Goal: Information Seeking & Learning: Learn about a topic

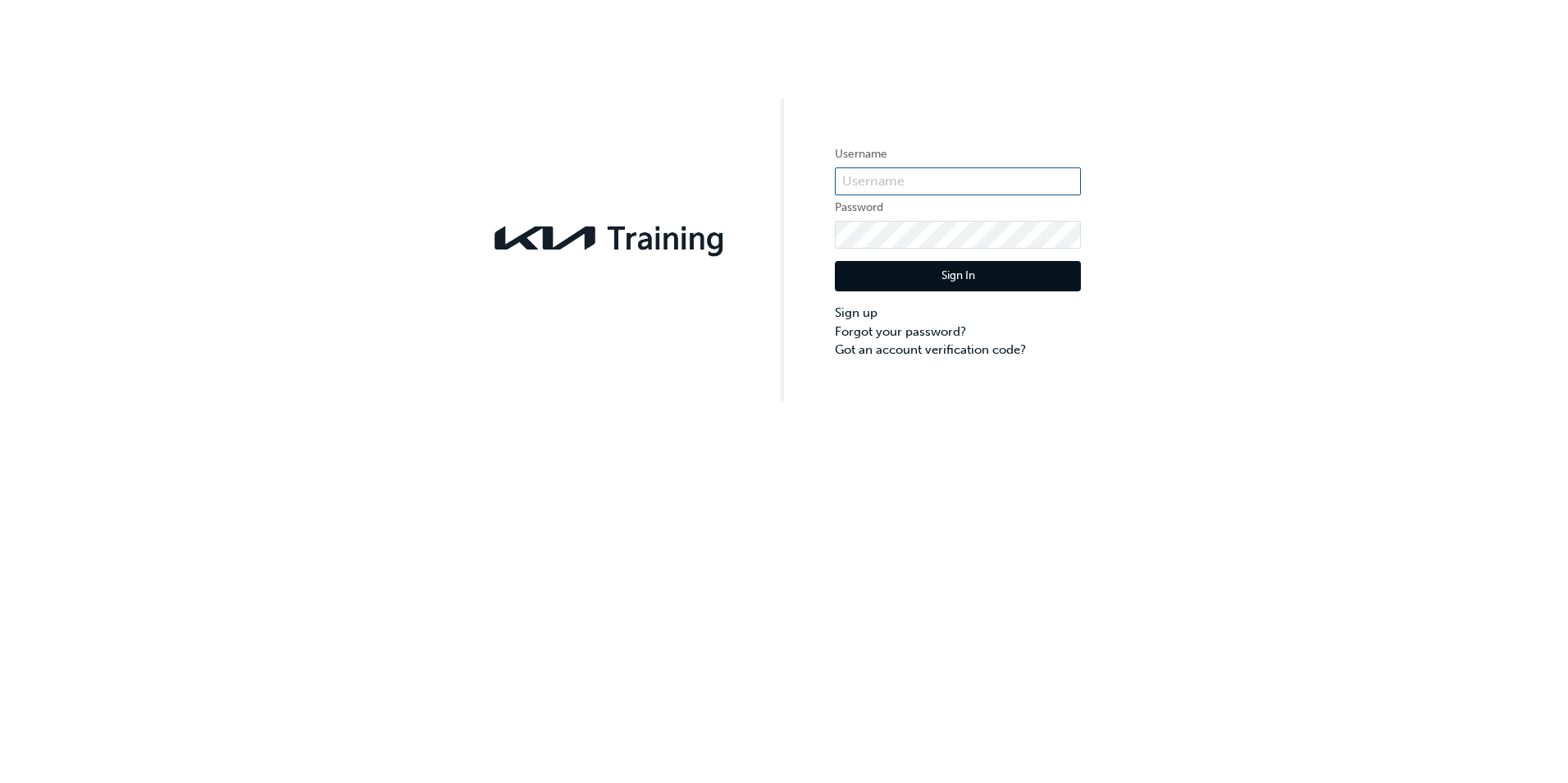
type input "KAU8634699"
click at [896, 177] on input "KAU8634699" at bounding box center [957, 181] width 246 height 28
click at [783, 241] on div "Username KAU8634699 Password Sign In Sign up Forgot your password? Got an accou…" at bounding box center [784, 201] width 1568 height 402
click at [934, 278] on button "Sign In" at bounding box center [957, 276] width 246 height 31
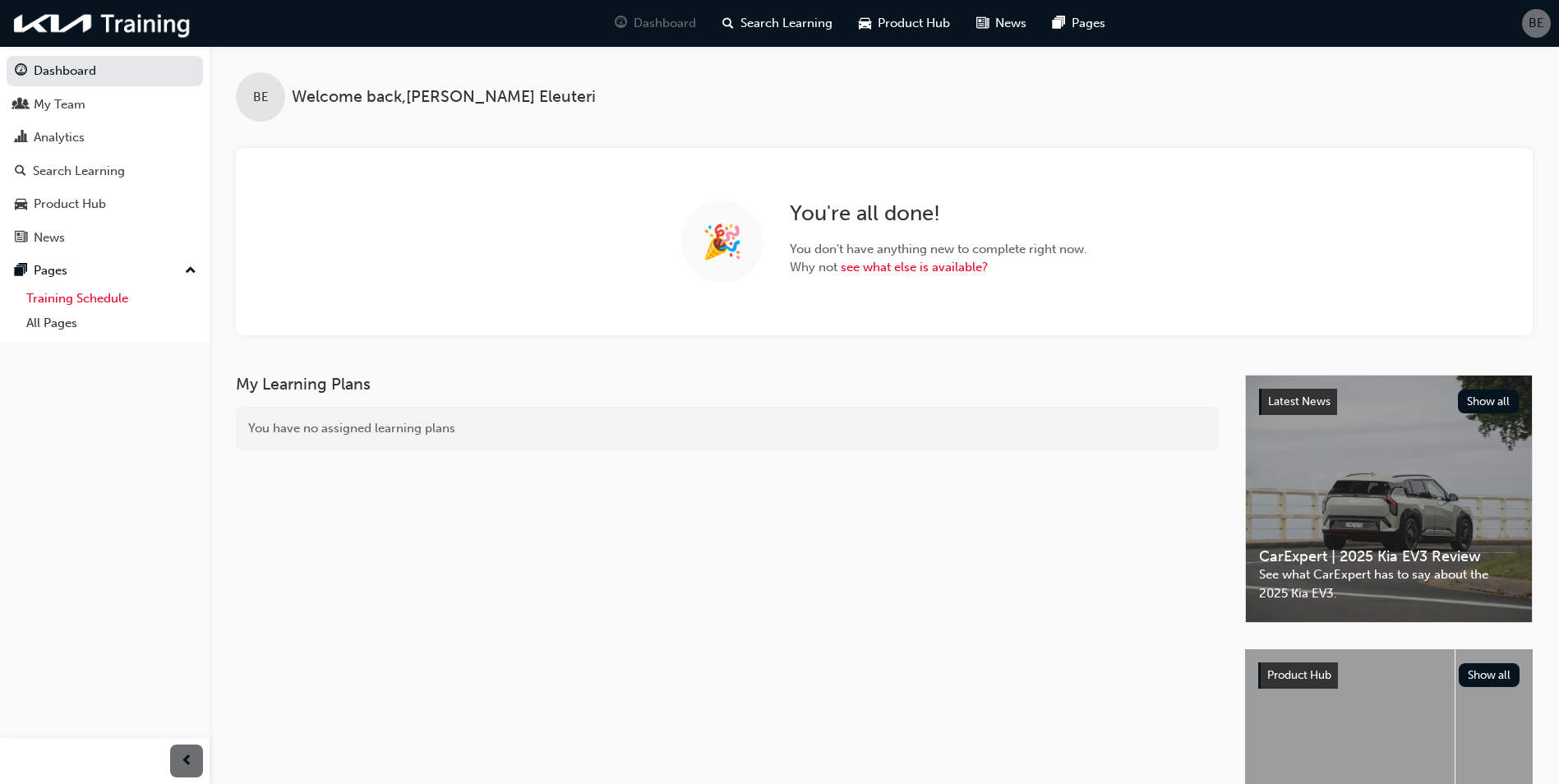
click at [96, 302] on link "Training Schedule" at bounding box center [110, 298] width 183 height 25
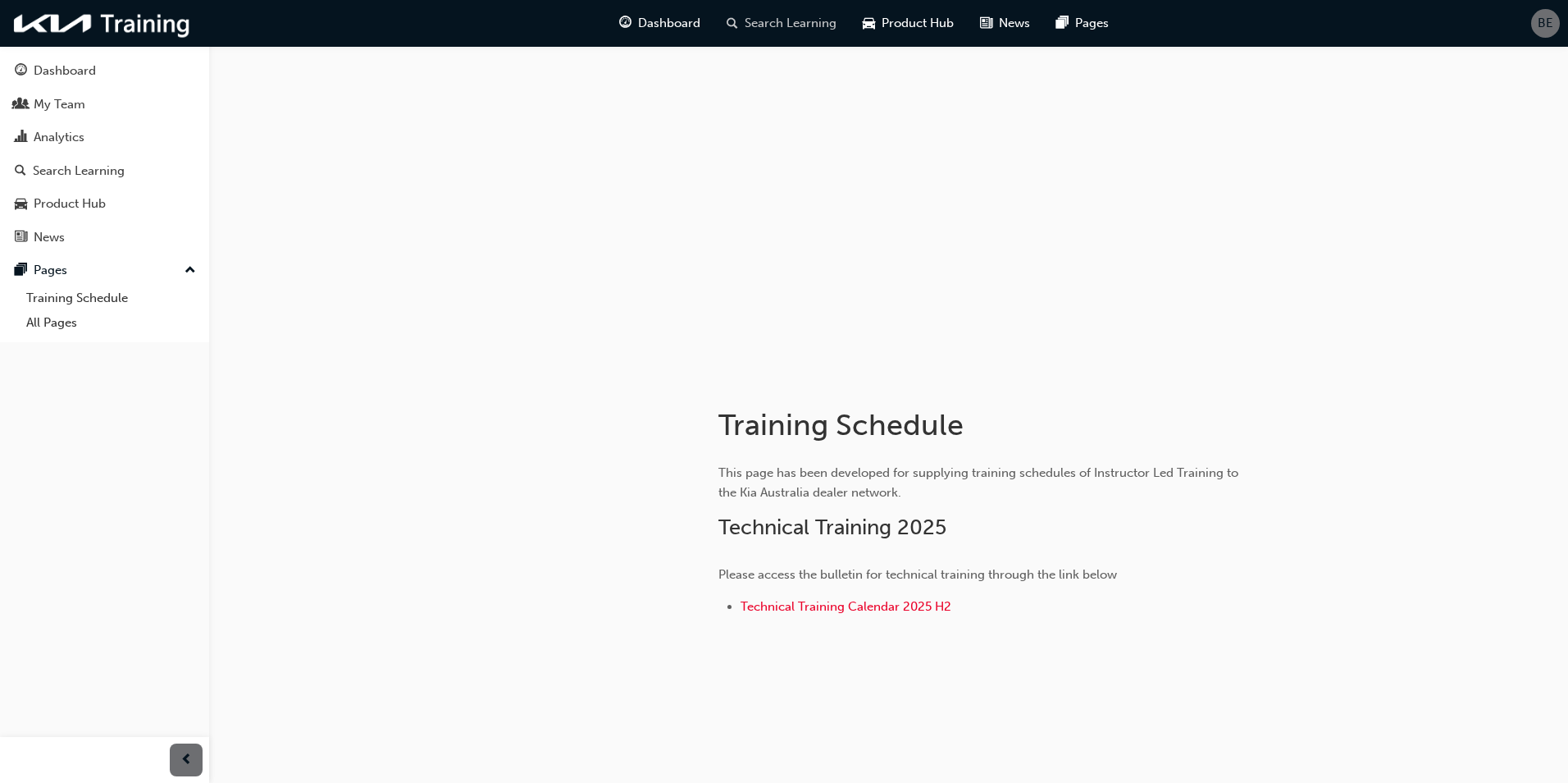
click at [767, 14] on span "Search Learning" at bounding box center [790, 23] width 92 height 19
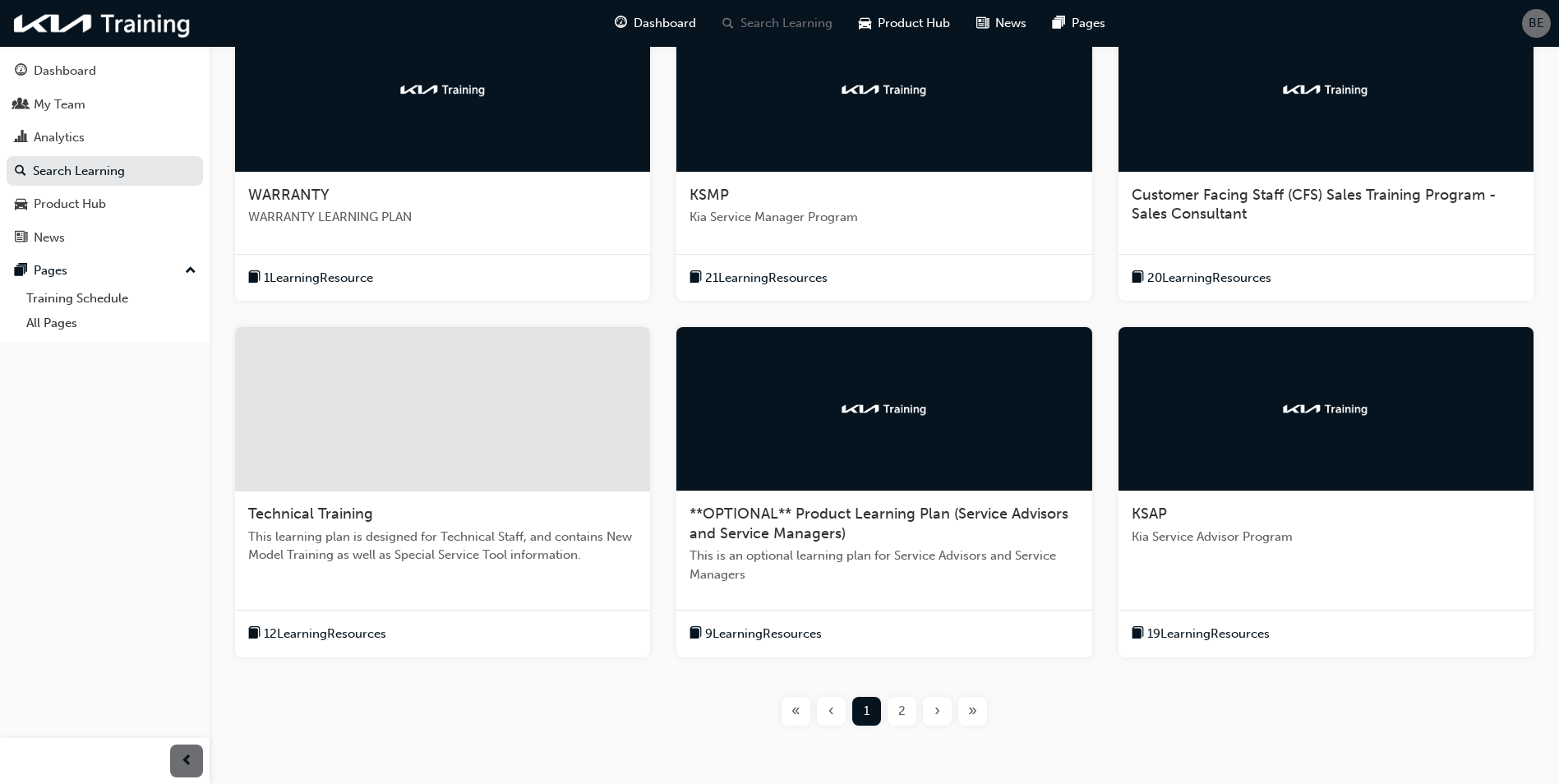
scroll to position [410, 0]
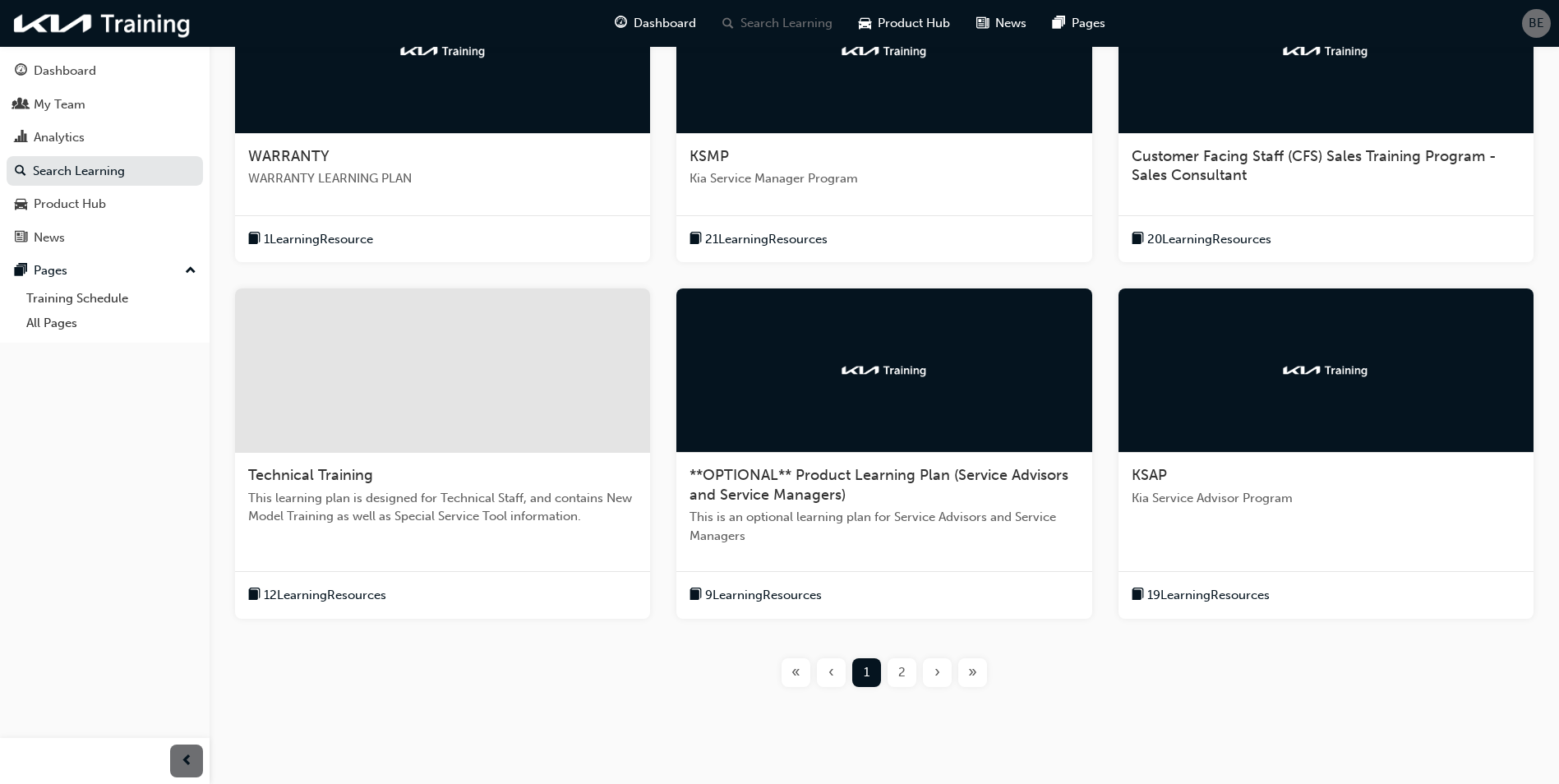
click at [896, 674] on div "2" at bounding box center [902, 673] width 29 height 29
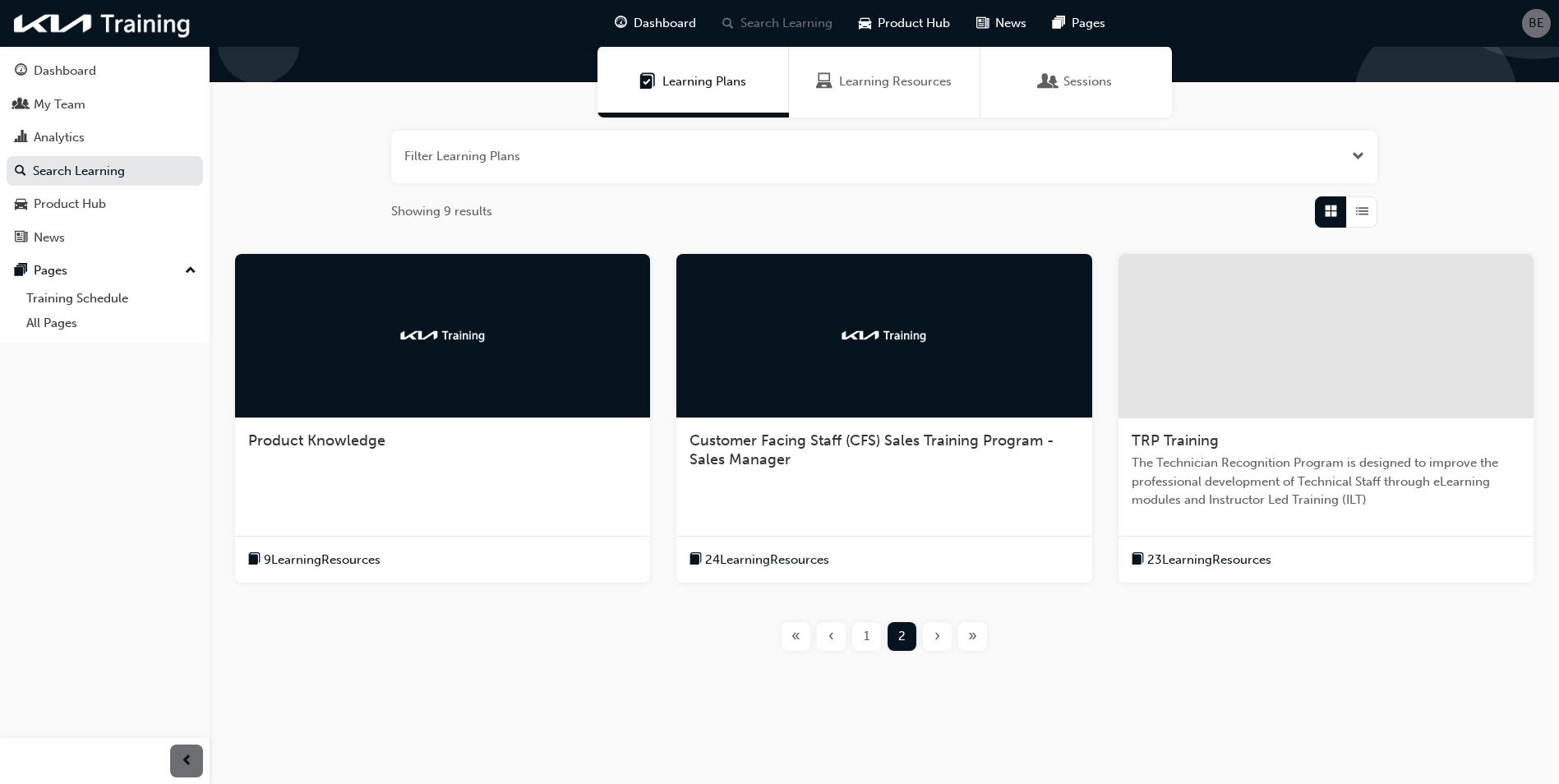
scroll to position [127, 0]
click at [859, 639] on div "1" at bounding box center [867, 637] width 29 height 29
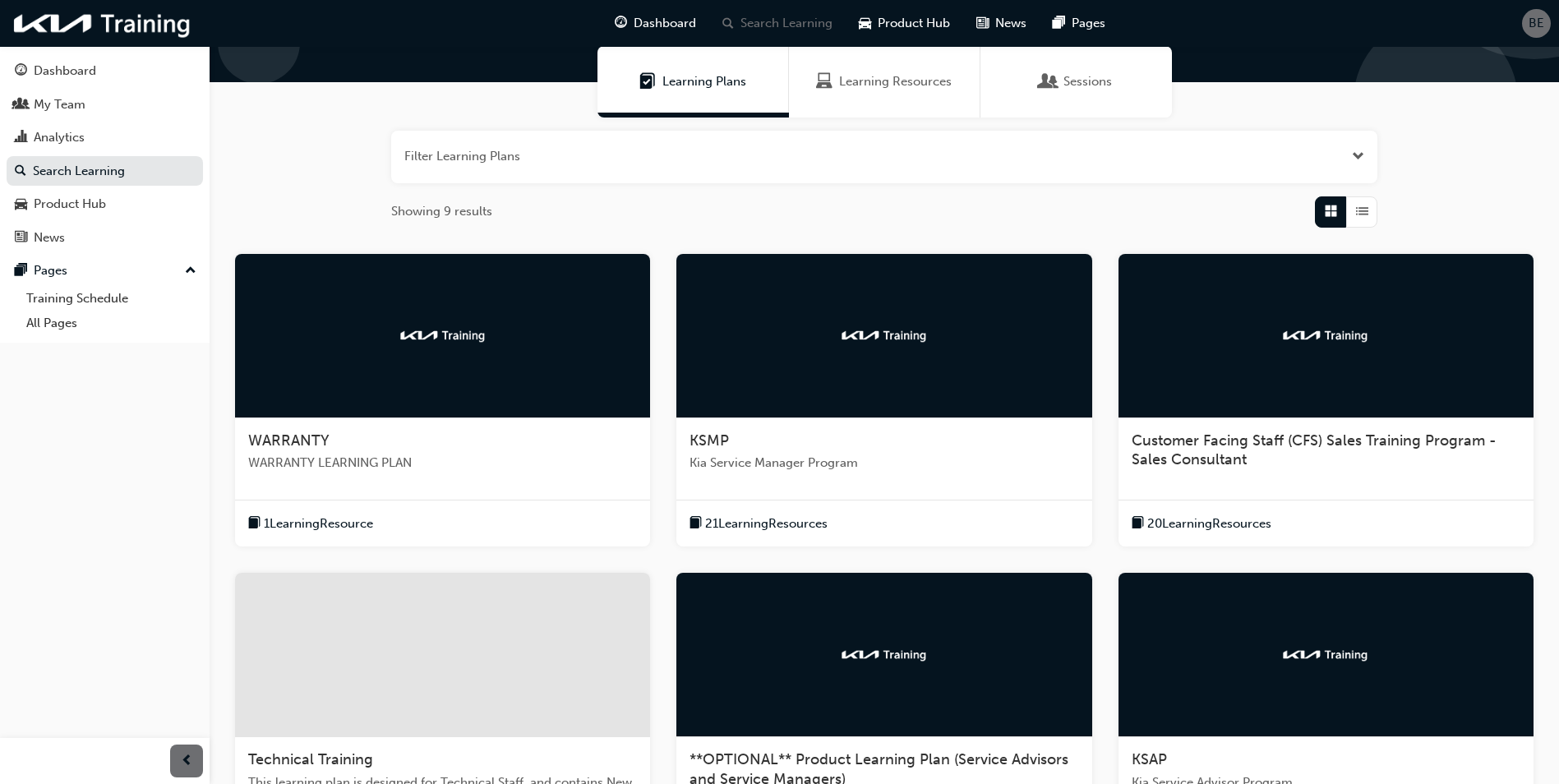
click at [471, 439] on div "WARRANTY" at bounding box center [443, 441] width 389 height 19
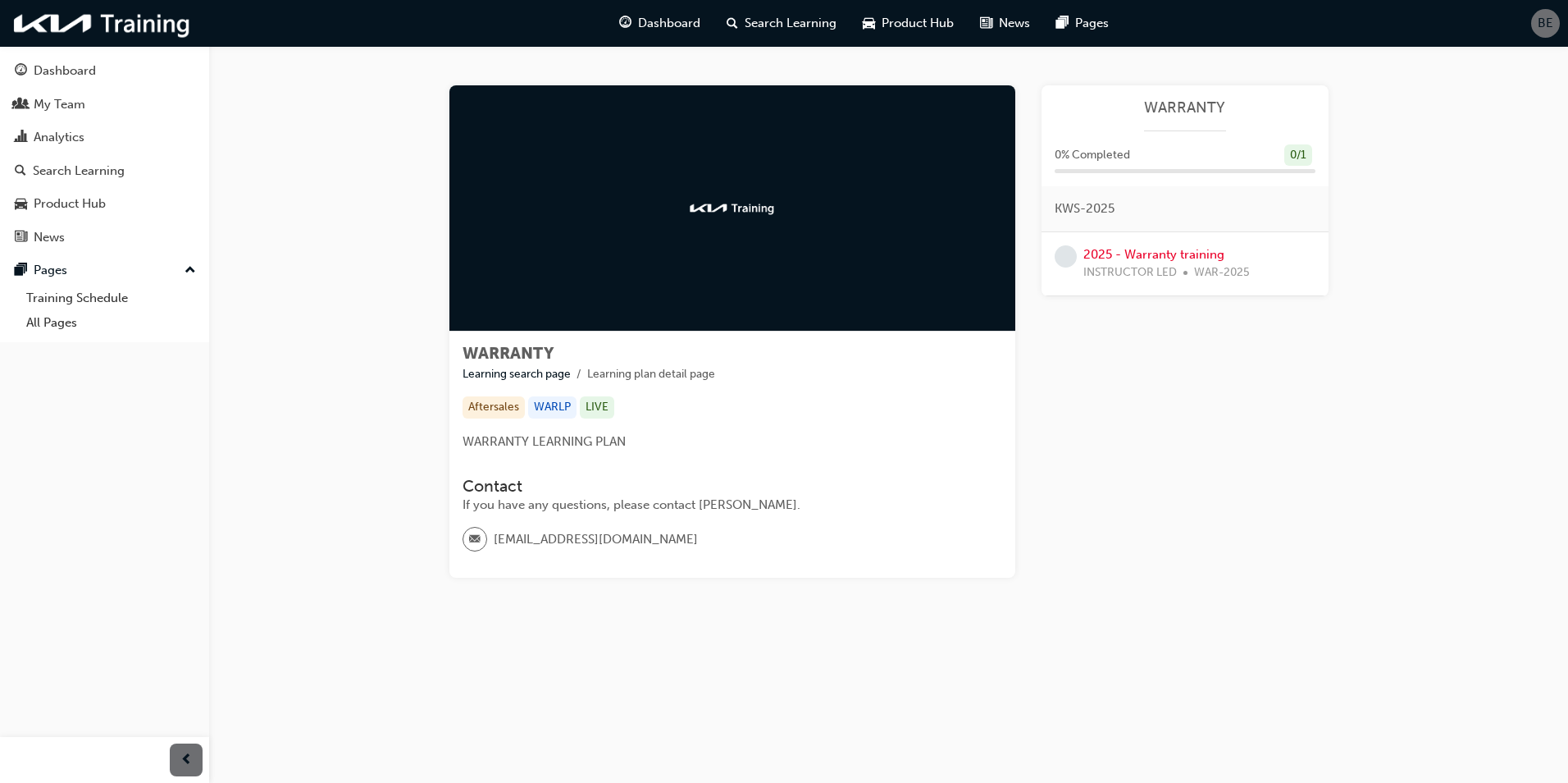
click at [578, 423] on div "WARRANTY Learning search page Learning plan detail page Aftersales WARLP LIVE W…" at bounding box center [732, 454] width 566 height 246
drag, startPoint x: 578, startPoint y: 423, endPoint x: 524, endPoint y: 343, distance: 96.5
click at [524, 343] on div "WARRANTY Learning search page Learning plan detail page Aftersales WARLP LIVE W…" at bounding box center [732, 454] width 566 height 246
click at [1178, 250] on link "2025 - Warranty training" at bounding box center [1154, 254] width 141 height 14
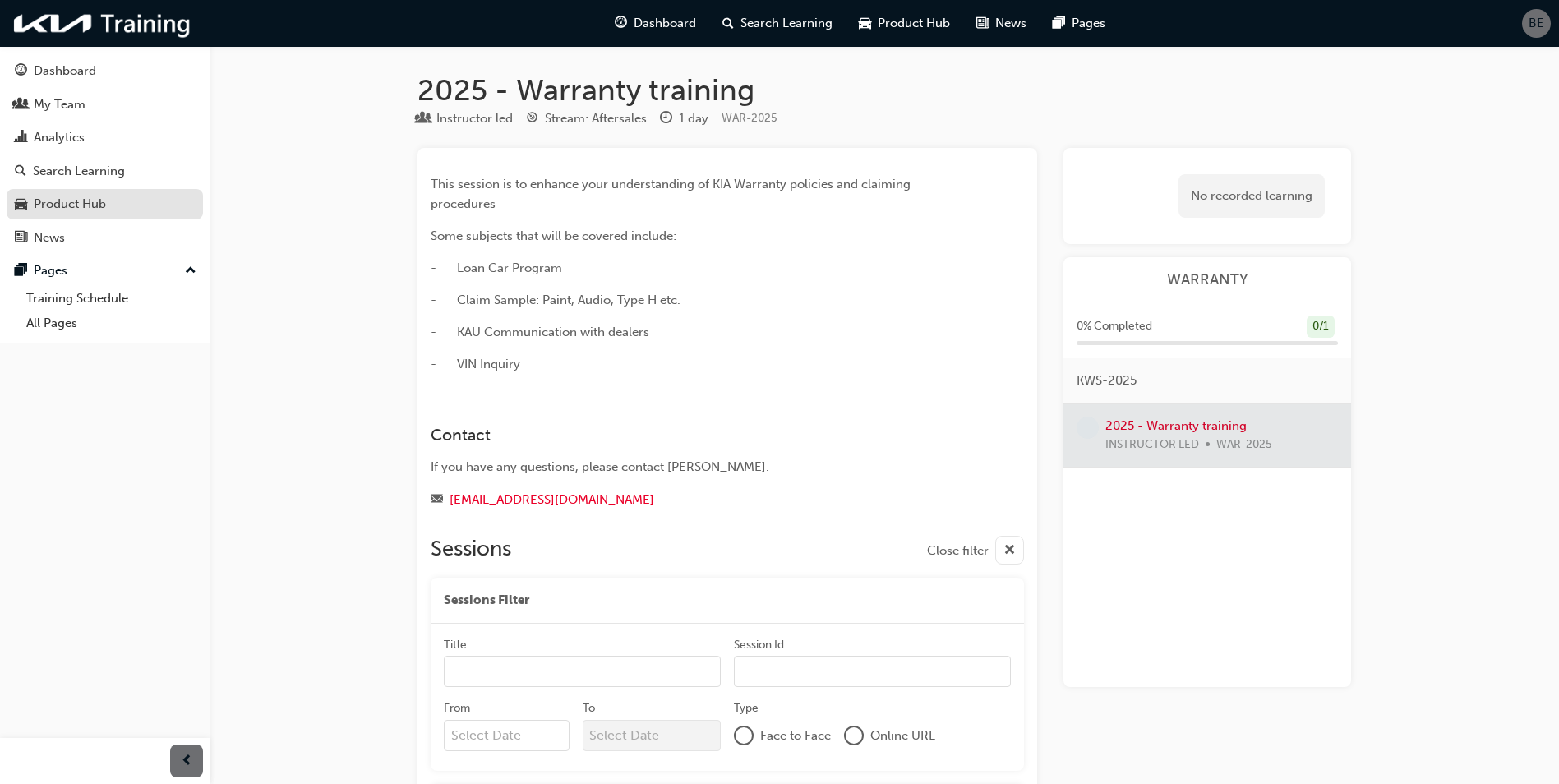
click at [81, 203] on div "Product Hub" at bounding box center [70, 204] width 73 height 19
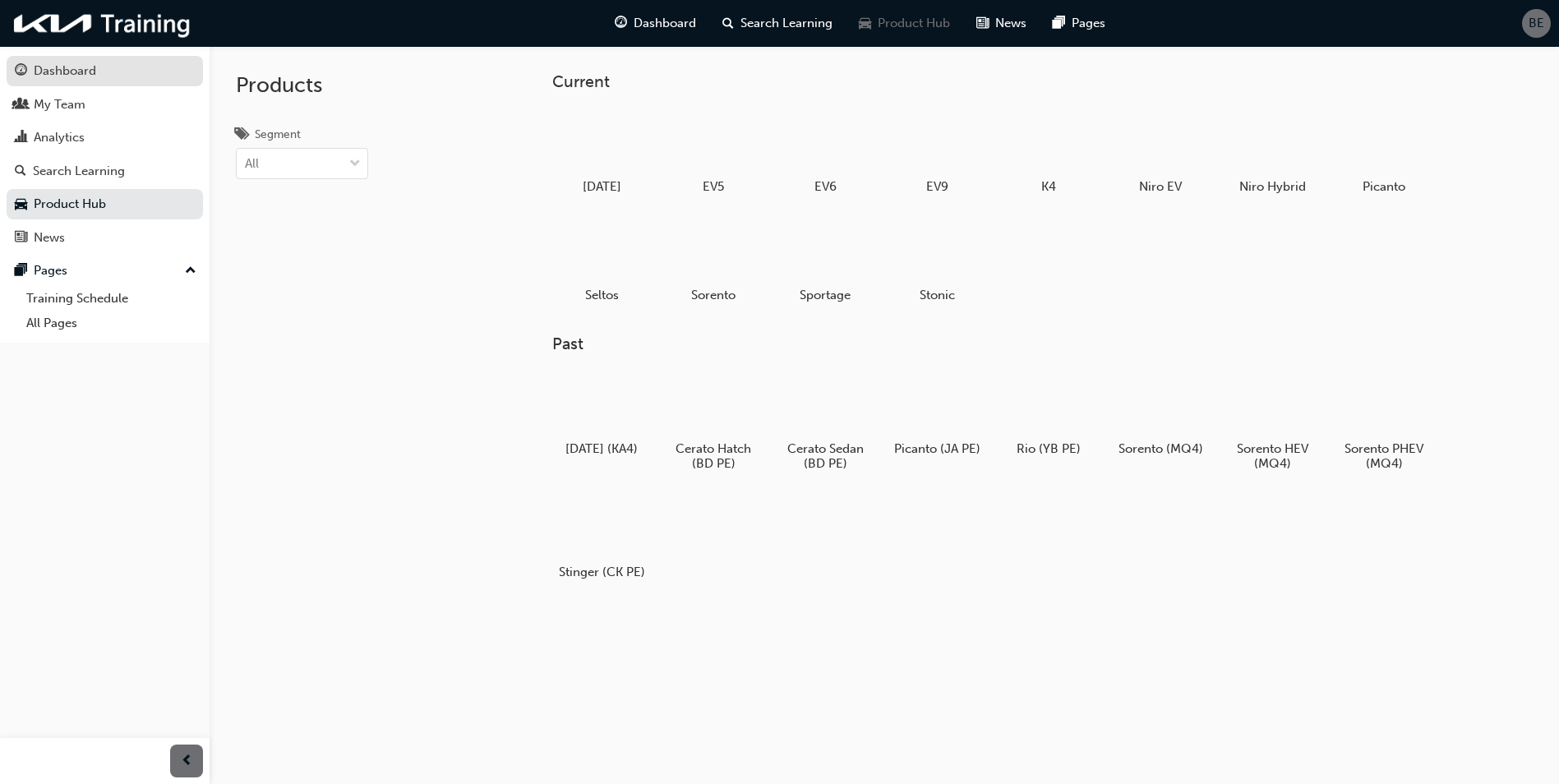
click at [75, 74] on div "Dashboard" at bounding box center [65, 72] width 63 height 19
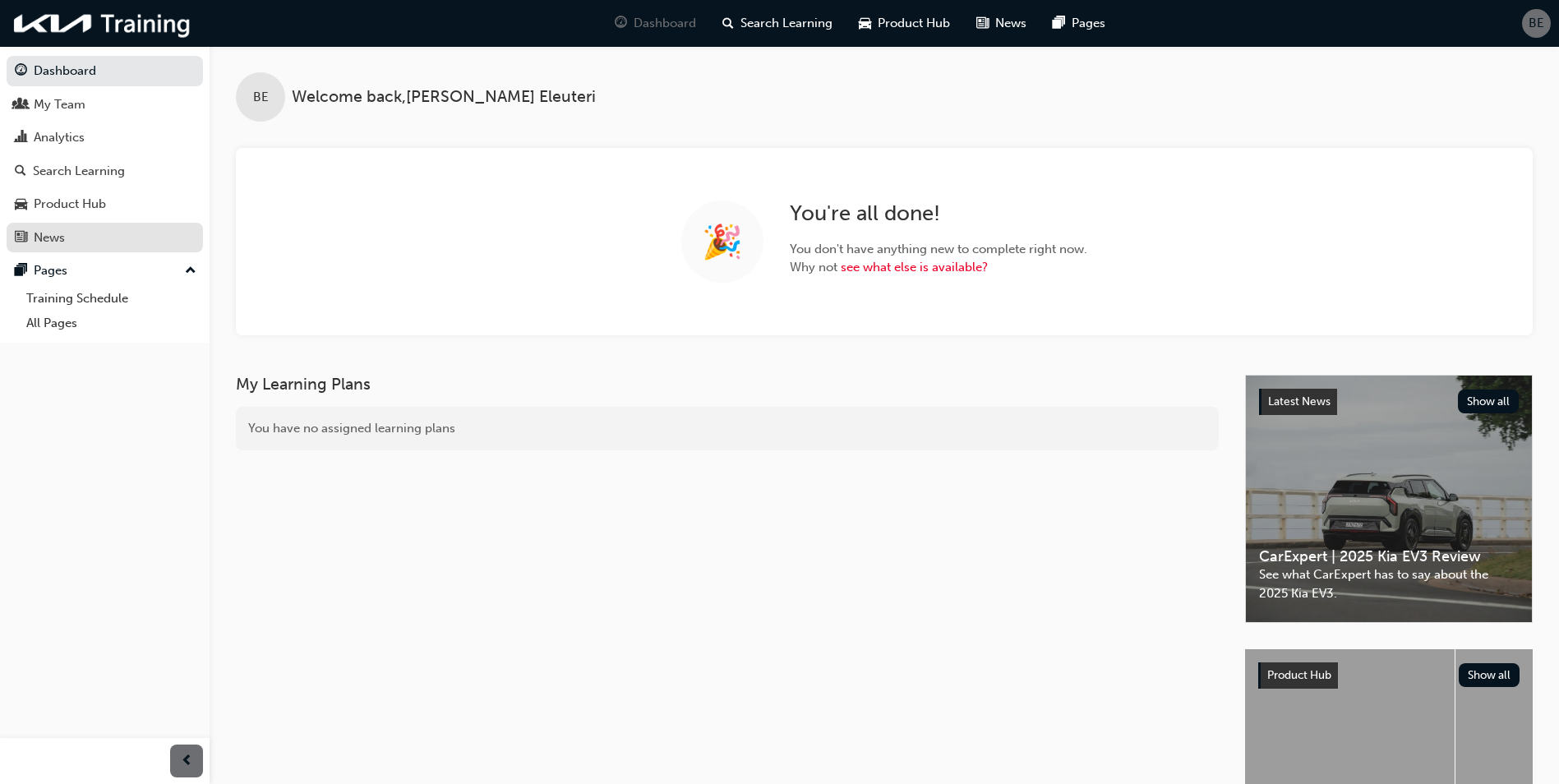
click at [95, 235] on div "News" at bounding box center [105, 237] width 180 height 20
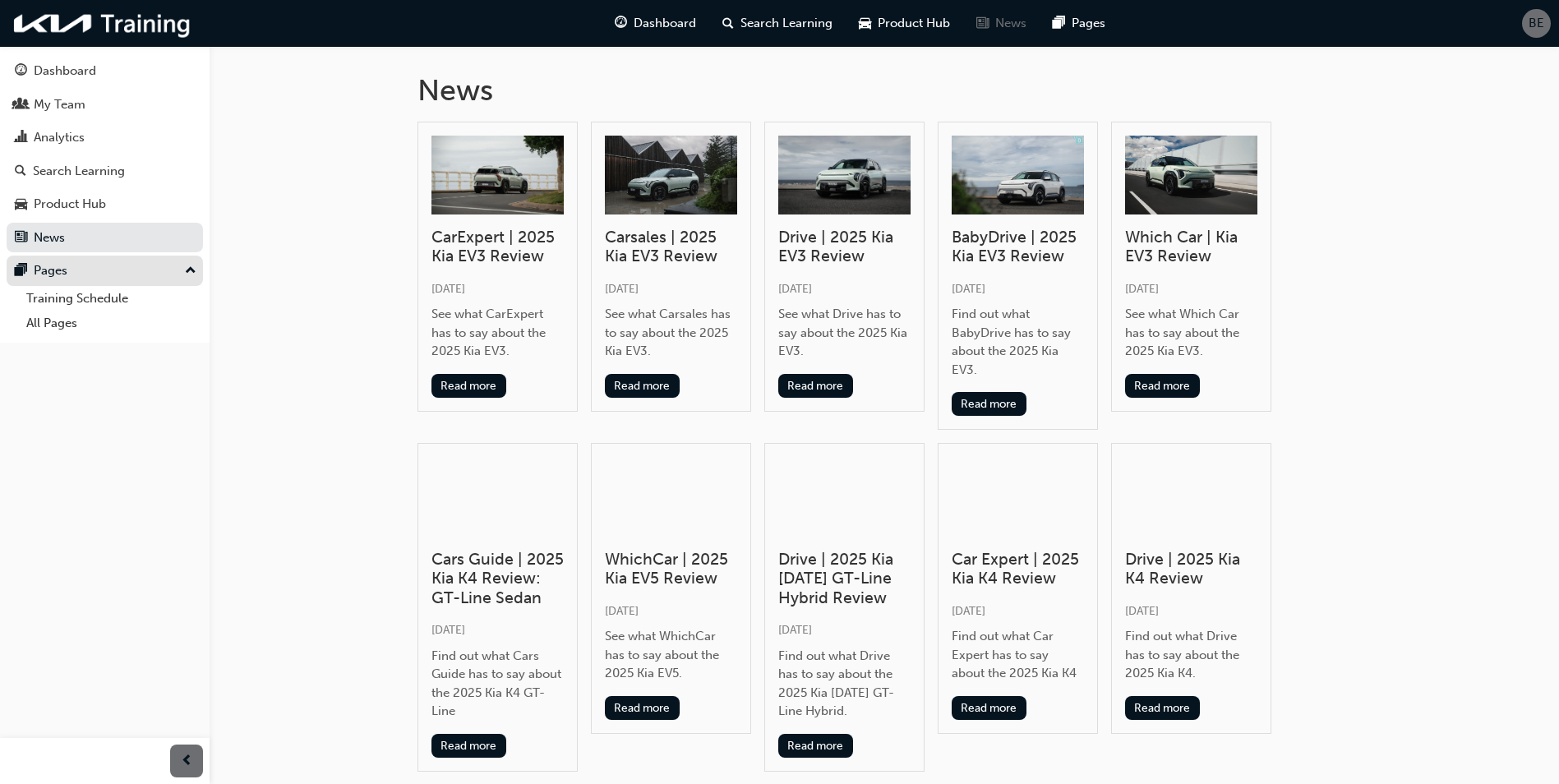
click at [101, 266] on div "Pages" at bounding box center [105, 270] width 180 height 20
click at [91, 277] on div "Pages" at bounding box center [105, 270] width 180 height 20
click at [653, 19] on span "Dashboard" at bounding box center [665, 23] width 63 height 19
